Goal: Find specific page/section

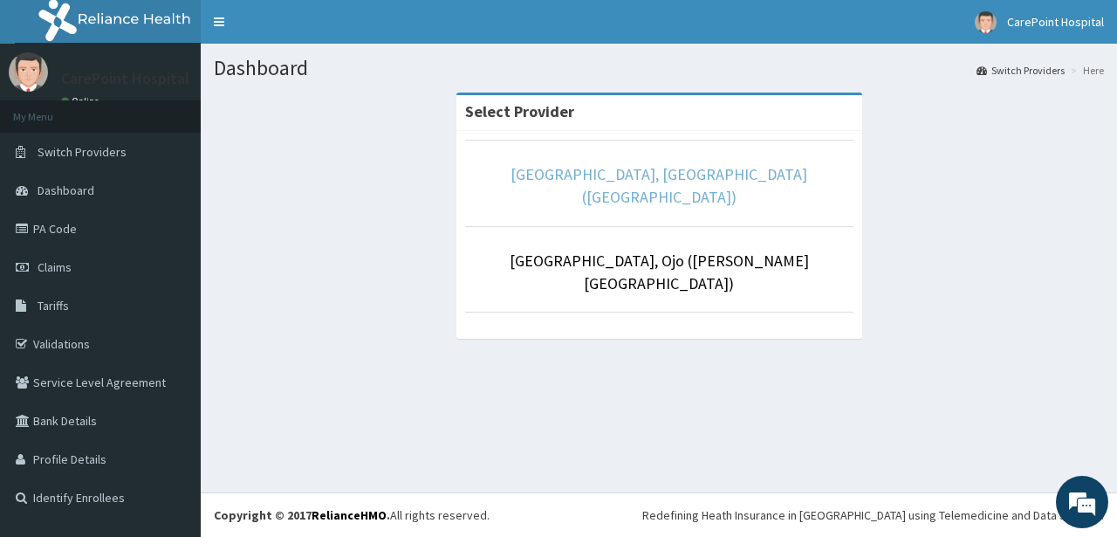
click at [570, 175] on link "[GEOGRAPHIC_DATA], [GEOGRAPHIC_DATA] ([GEOGRAPHIC_DATA])" at bounding box center [658, 185] width 297 height 43
click at [565, 173] on link "[GEOGRAPHIC_DATA], [GEOGRAPHIC_DATA] ([GEOGRAPHIC_DATA])" at bounding box center [658, 185] width 297 height 43
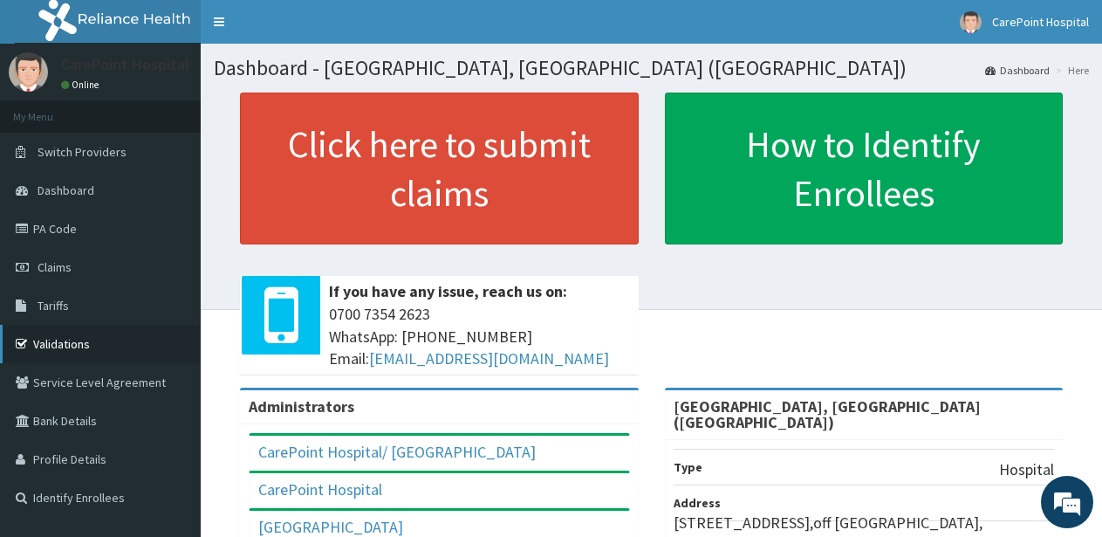
click at [107, 332] on link "Validations" at bounding box center [100, 344] width 201 height 38
click at [73, 316] on link "Tariffs" at bounding box center [100, 305] width 201 height 38
